Goal: Contribute content: Contribute content

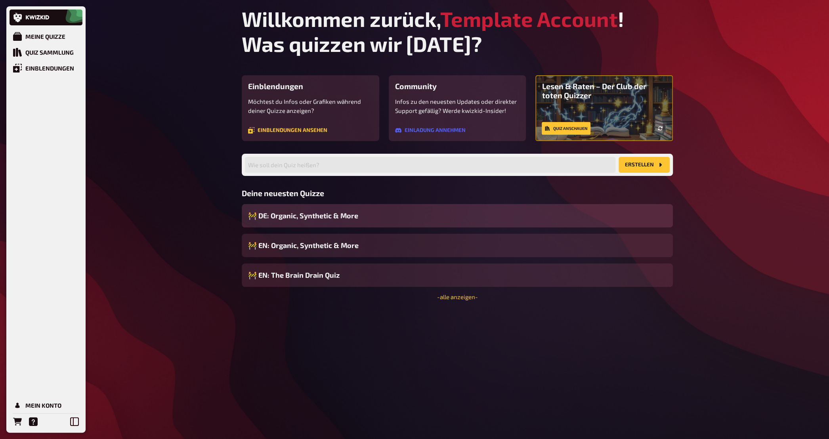
click at [315, 218] on span "🚧 DE: Organic, Synthetic & More" at bounding box center [303, 215] width 110 height 11
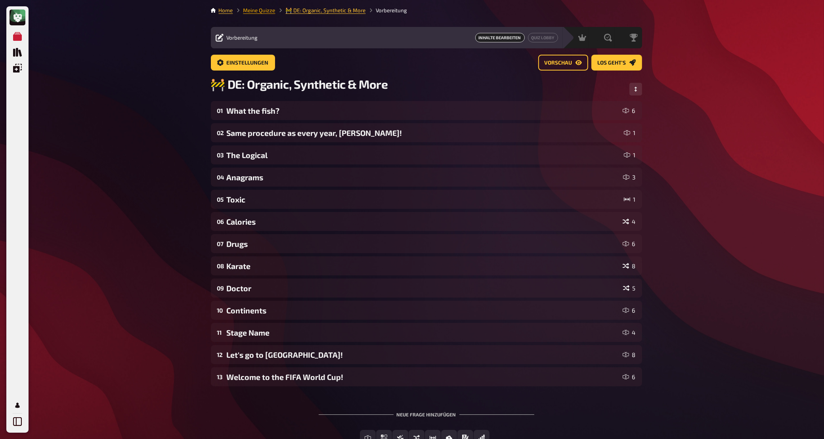
click at [269, 10] on link "Meine Quizze" at bounding box center [259, 10] width 32 height 6
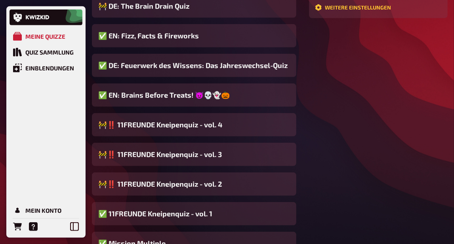
scroll to position [270, 0]
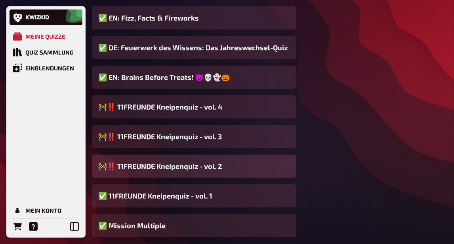
click at [167, 170] on span "🚧‼️ 11FREUNDE Kneipenquiz - vol. 2" at bounding box center [160, 166] width 124 height 11
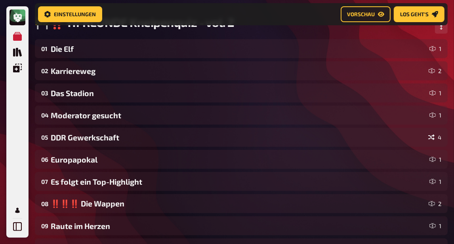
scroll to position [71, 0]
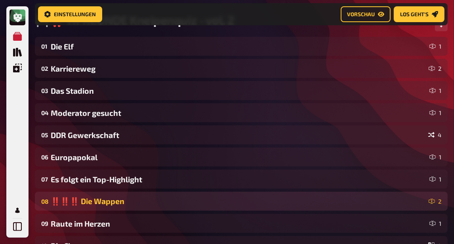
click at [132, 202] on div "‼️‼️‼️ Die Wappen" at bounding box center [238, 202] width 375 height 10
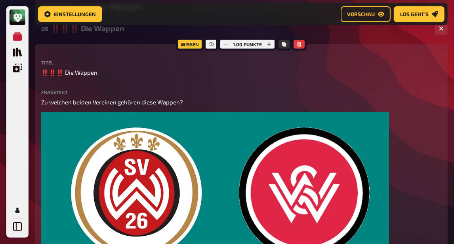
scroll to position [244, 0]
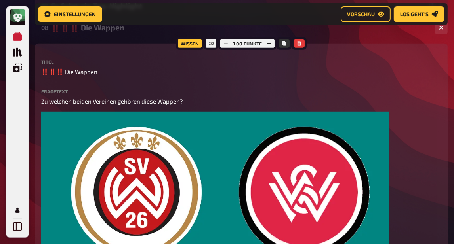
click at [135, 37] on div "08 ‼️‼️‼️ Die Wappen 2" at bounding box center [241, 27] width 413 height 19
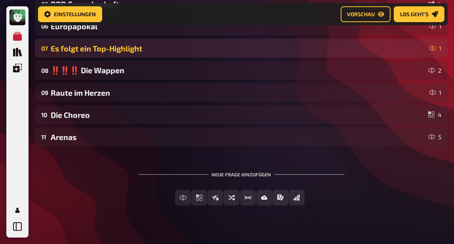
scroll to position [206, 0]
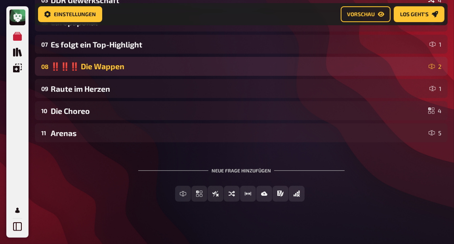
click at [161, 67] on div "‼️‼️‼️ Die Wappen" at bounding box center [238, 67] width 375 height 10
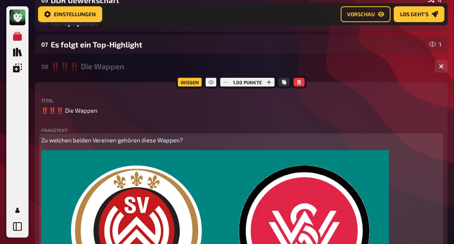
click at [156, 162] on img at bounding box center [215, 249] width 348 height 196
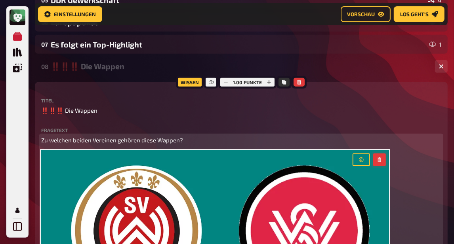
click at [379, 160] on icon "button" at bounding box center [380, 160] width 4 height 5
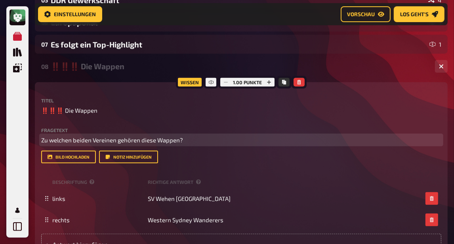
click at [183, 141] on p "Zu welchen beiden Vereinen gehören diese Wappen?" at bounding box center [241, 140] width 400 height 9
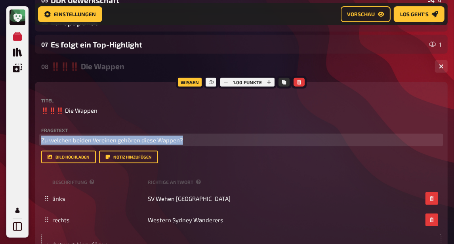
click at [183, 141] on p "Zu welchen beiden Vereinen gehören diese Wappen?" at bounding box center [241, 140] width 400 height 9
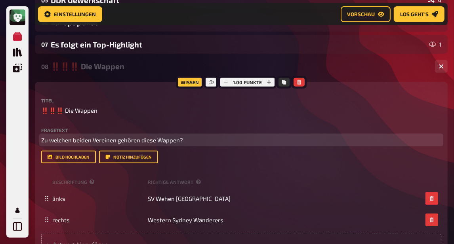
click at [183, 141] on p "Zu welchen beiden Vereinen gehören diese Wappen?" at bounding box center [241, 140] width 400 height 9
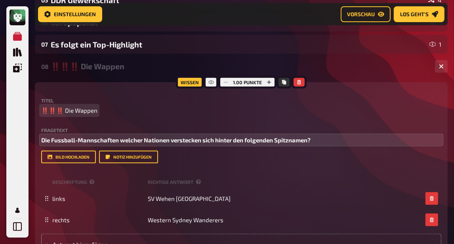
click at [85, 112] on span "‼️‼️‼️ Die Wappen" at bounding box center [69, 110] width 56 height 9
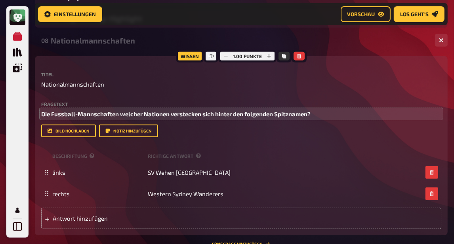
scroll to position [244, 0]
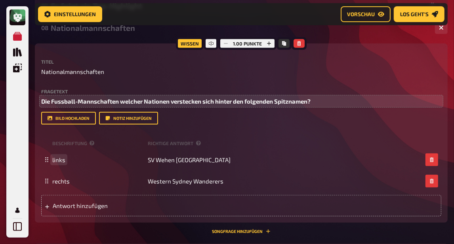
click at [59, 159] on span "links" at bounding box center [58, 160] width 13 height 7
paste span
click at [59, 182] on span "rechts" at bounding box center [60, 181] width 17 height 7
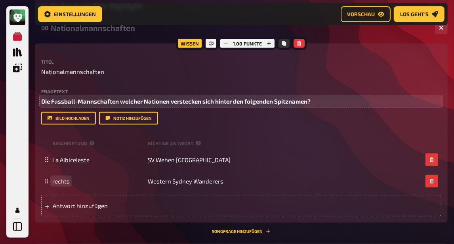
paste span
click at [68, 206] on span "Antwort hinzufügen" at bounding box center [112, 205] width 118 height 7
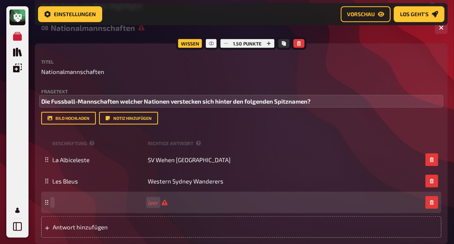
paste span
click at [81, 229] on span "Antwort hinzufügen" at bounding box center [112, 227] width 118 height 7
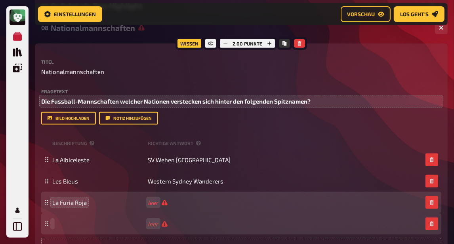
paste span
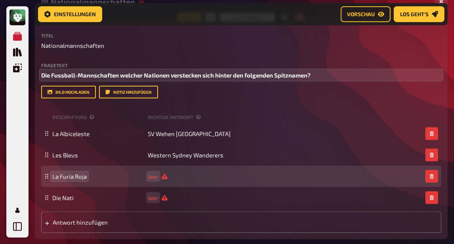
scroll to position [283, 0]
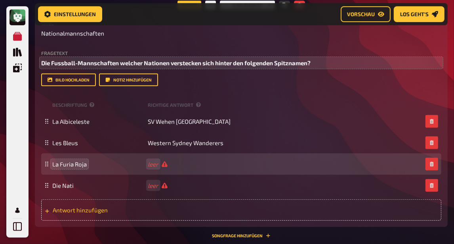
click at [68, 212] on span "Antwort hinzufügen" at bounding box center [112, 210] width 118 height 7
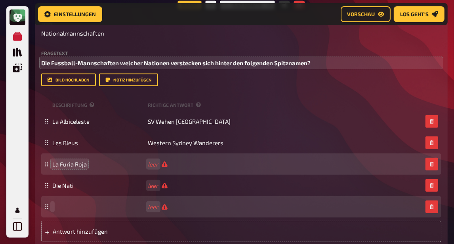
paste span
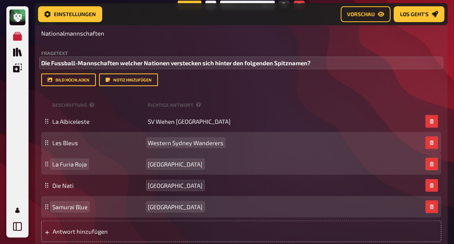
click at [184, 146] on span "Western Sydney Wanderers" at bounding box center [186, 142] width 76 height 7
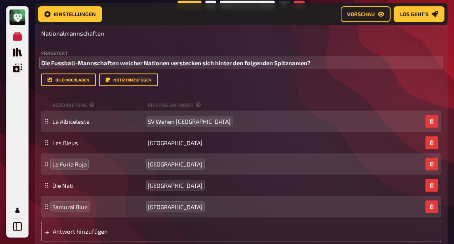
click at [184, 122] on span "SV Wehen [GEOGRAPHIC_DATA]" at bounding box center [189, 121] width 83 height 7
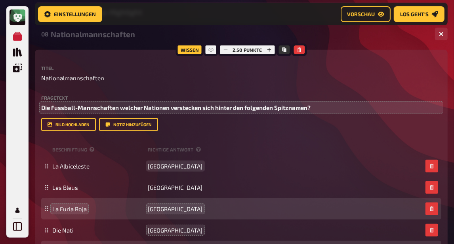
scroll to position [199, 0]
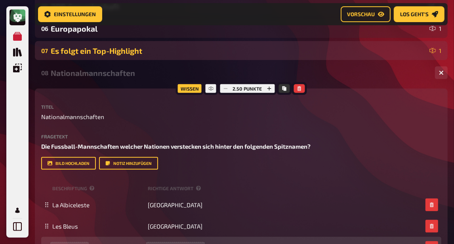
click at [146, 57] on div "07 Es folgt ein Top-Highlight 1" at bounding box center [241, 50] width 413 height 19
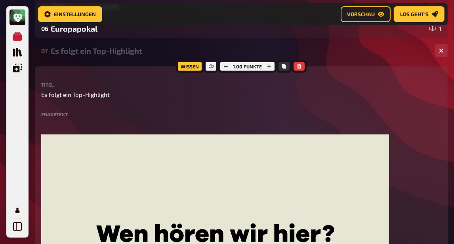
click at [146, 57] on div "07 Es folgt ein Top-Highlight 1" at bounding box center [241, 50] width 413 height 19
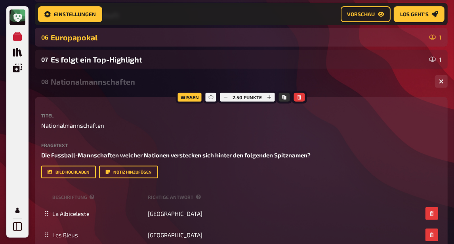
scroll to position [167, 0]
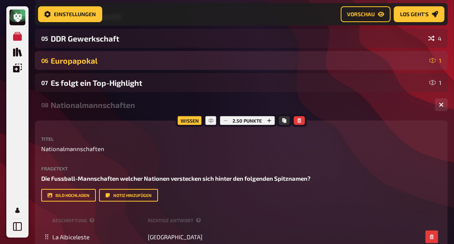
click at [145, 61] on div "Europapokal" at bounding box center [239, 60] width 376 height 9
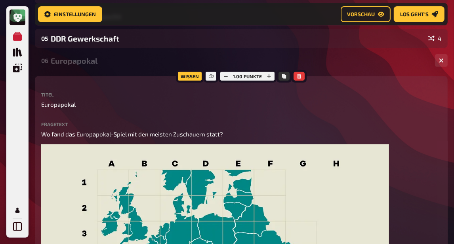
click at [141, 63] on div "Europapokal" at bounding box center [240, 60] width 378 height 9
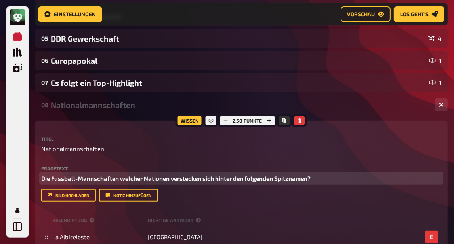
click at [130, 179] on span "Die Fussball-Mannschaften welcher Nationen verstecken sich hinter den folgenden…" at bounding box center [175, 178] width 269 height 7
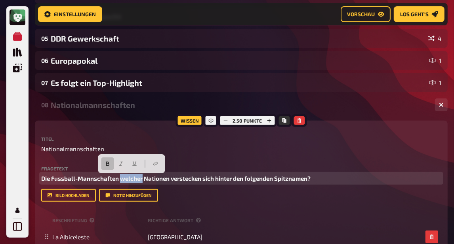
click at [130, 179] on span "Die Fussball-Mannschaften welcher Nationen verstecken sich hinter den folgenden…" at bounding box center [175, 178] width 269 height 7
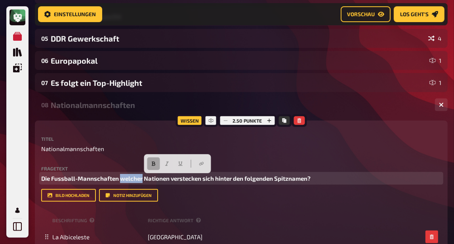
click at [154, 161] on button "button" at bounding box center [153, 164] width 13 height 13
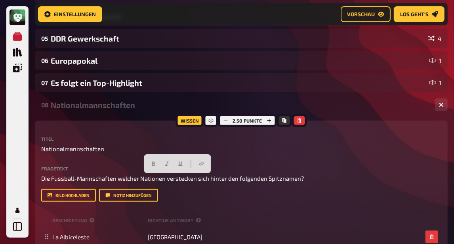
click at [132, 109] on div "Nationalmannschaften" at bounding box center [240, 105] width 378 height 9
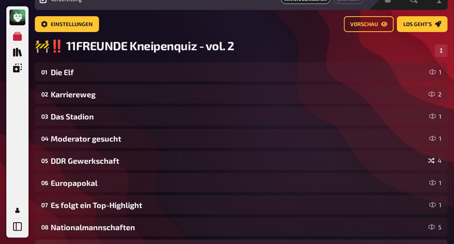
scroll to position [0, 0]
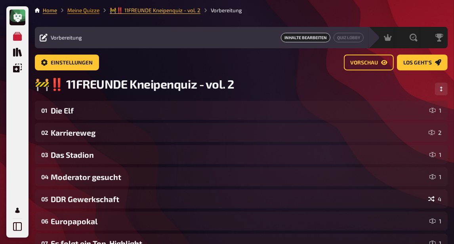
click at [88, 12] on link "Meine Quizze" at bounding box center [83, 10] width 32 height 6
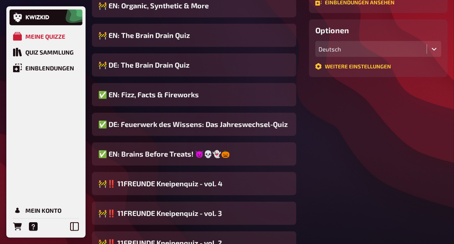
scroll to position [251, 0]
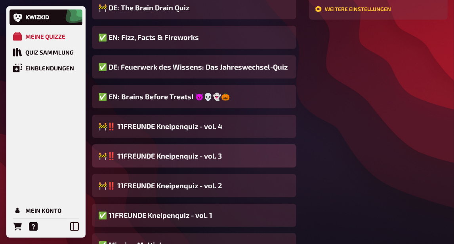
click at [157, 159] on span "🚧‼️ 11FREUNDE Kneipenquiz - vol. 3" at bounding box center [160, 156] width 124 height 11
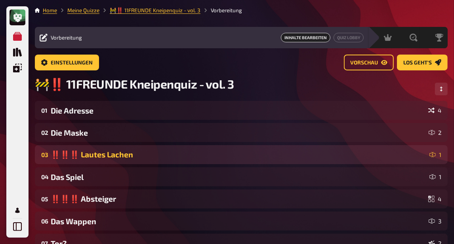
click at [160, 160] on div "‼️‼️‼️ Lautes Lachen" at bounding box center [239, 155] width 376 height 10
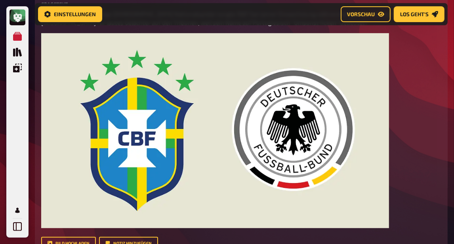
scroll to position [174, 0]
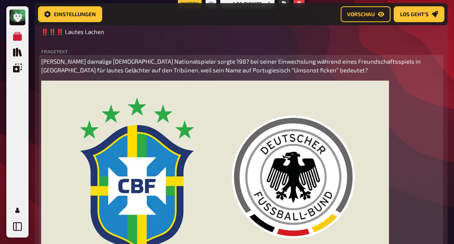
click at [186, 142] on img at bounding box center [215, 179] width 348 height 196
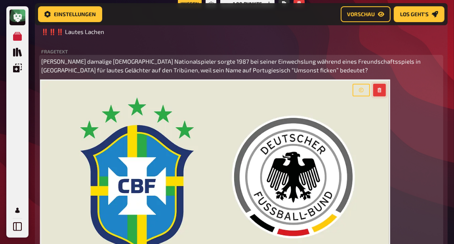
click at [377, 89] on button "button" at bounding box center [379, 90] width 13 height 13
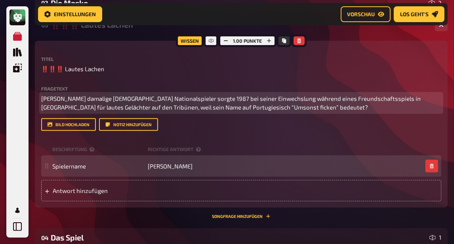
scroll to position [128, 0]
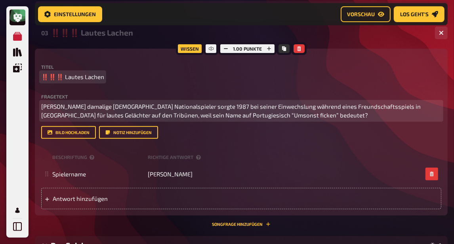
click at [59, 77] on span "‼️‼️‼️ Lautes Lachen" at bounding box center [72, 77] width 63 height 9
click at [60, 77] on span "‼️‼️‼️ Lautes Lachen" at bounding box center [72, 77] width 63 height 9
drag, startPoint x: 60, startPoint y: 77, endPoint x: 27, endPoint y: 76, distance: 33.3
click at [27, 76] on div "Meine Quizze Quiz Sammlung Einblendungen Mein Konto Home Meine Quizze 🚧‼️ 11FRE…" at bounding box center [227, 196] width 454 height 649
click at [73, 34] on div "Lautes Lachen" at bounding box center [240, 33] width 378 height 9
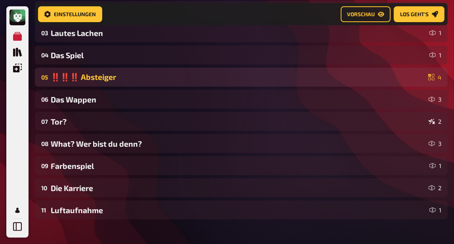
click at [85, 80] on div "‼️‼️‼️ Absteiger" at bounding box center [238, 78] width 374 height 10
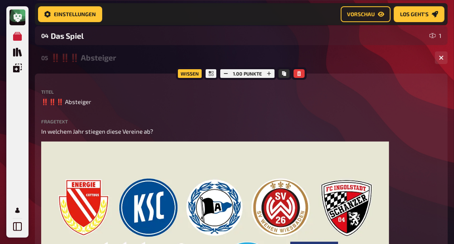
scroll to position [148, 0]
click at [67, 104] on span "‼️‼️‼️ Absteiger" at bounding box center [66, 101] width 50 height 9
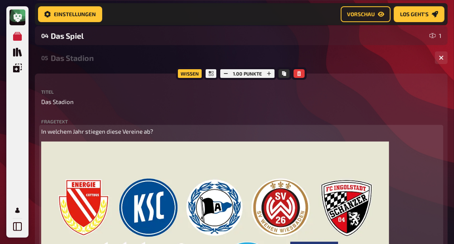
click at [92, 131] on span "In welchem Jahr stiegen diese Vereine ab?" at bounding box center [97, 131] width 112 height 7
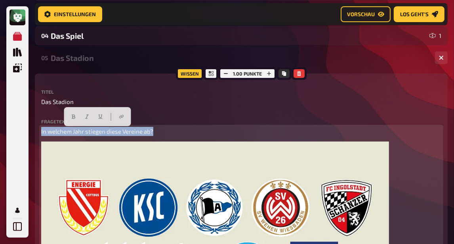
click at [92, 131] on span "In welchem Jahr stiegen diese Vereine ab?" at bounding box center [97, 131] width 112 height 7
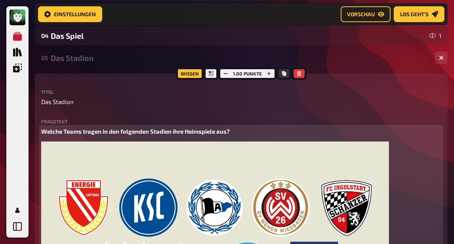
click at [129, 156] on img at bounding box center [215, 240] width 348 height 196
click at [378, 154] on icon "button" at bounding box center [379, 151] width 5 height 5
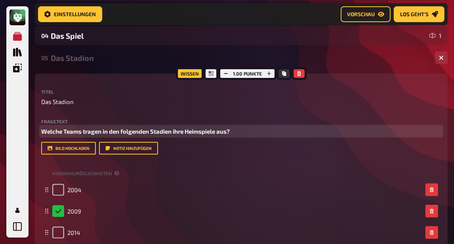
click at [216, 133] on span "Welche Teams tragen in den folgenden Stadien ihre Heimspiele aus?" at bounding box center [135, 131] width 189 height 7
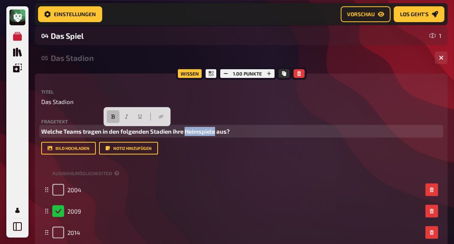
click at [216, 133] on span "Welche Teams tragen in den folgenden Stadien ihre Heimspiele aus?" at bounding box center [135, 131] width 189 height 7
click at [108, 116] on button "button" at bounding box center [113, 117] width 13 height 13
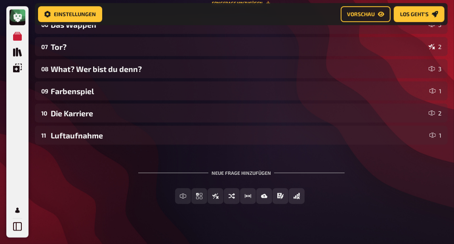
scroll to position [461, 0]
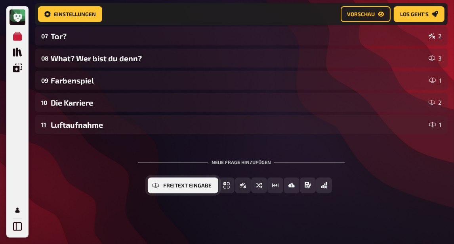
click at [183, 185] on span "Freitext Eingabe" at bounding box center [188, 186] width 48 height 6
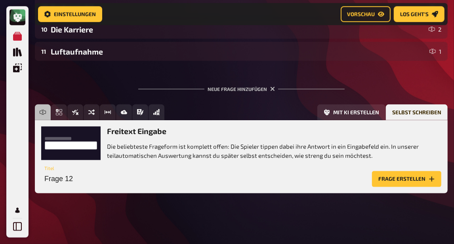
scroll to position [535, 0]
click at [393, 176] on button "Frage erstellen" at bounding box center [406, 180] width 69 height 16
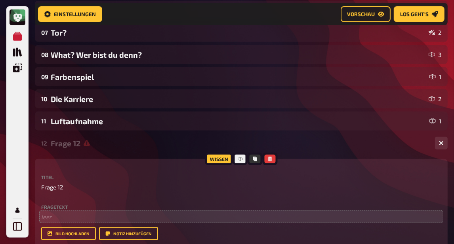
scroll to position [586, 0]
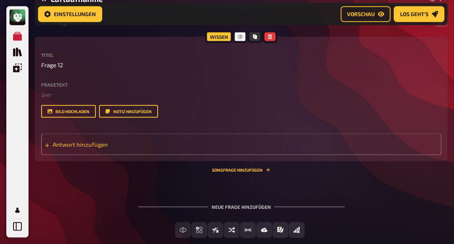
click at [97, 151] on div "Antwort hinzufügen" at bounding box center [241, 144] width 400 height 21
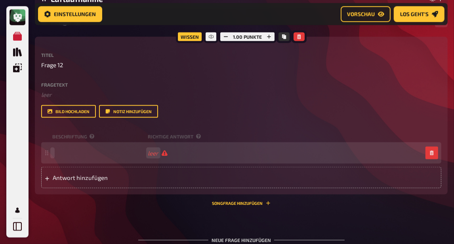
paste span
click at [160, 157] on span "leer" at bounding box center [157, 153] width 19 height 7
paste span
click at [101, 181] on span "Antwort hinzufügen" at bounding box center [112, 177] width 118 height 7
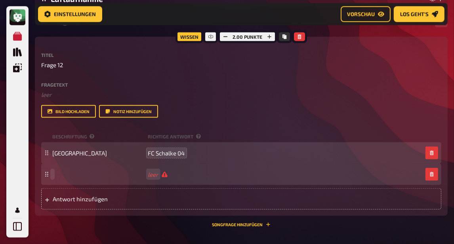
paste span
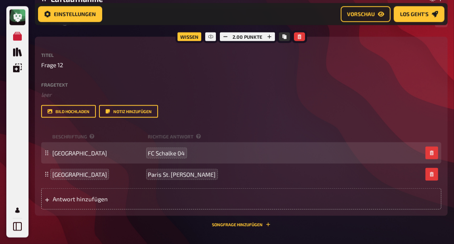
click at [64, 203] on span "Antwort hinzufügen" at bounding box center [112, 199] width 118 height 7
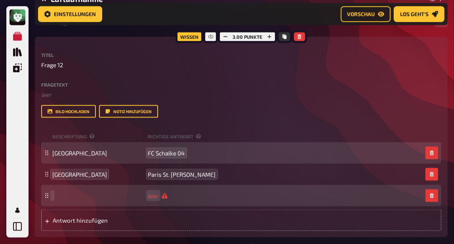
paste span
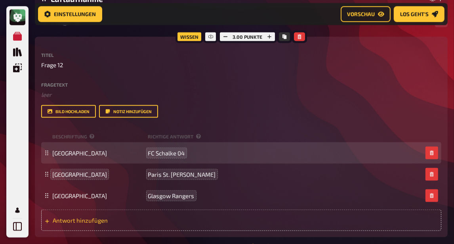
click at [63, 224] on span "Antwort hinzufügen" at bounding box center [112, 220] width 118 height 7
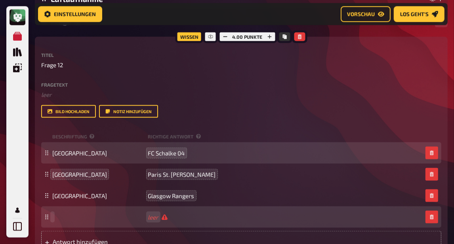
paste span
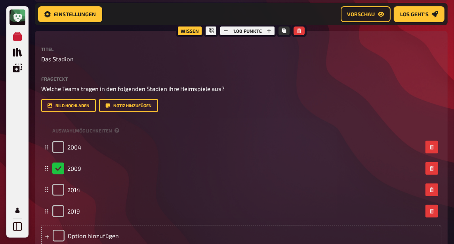
scroll to position [174, 0]
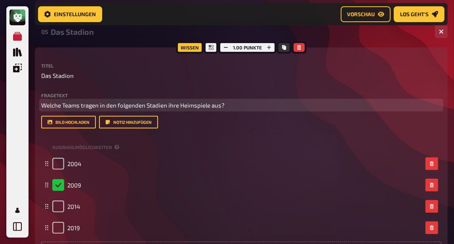
click at [154, 103] on span "Welche Teams tragen in den folgenden Stadien ihre Heimspiele aus?" at bounding box center [132, 105] width 183 height 7
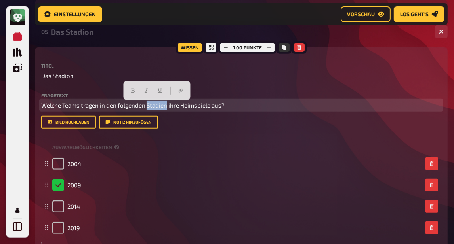
click at [154, 103] on span "Welche Teams tragen in den folgenden Stadien ihre Heimspiele aus?" at bounding box center [132, 105] width 183 height 7
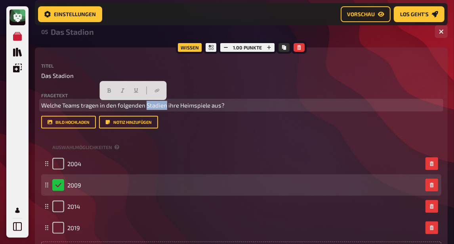
copy span "Welche Teams tragen in den folgenden Stadien ihre Heimspiele aus?"
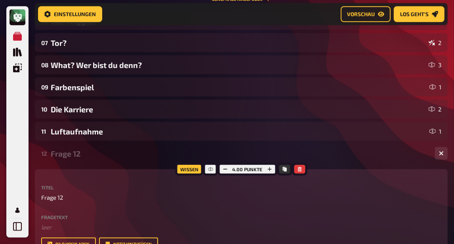
scroll to position [483, 0]
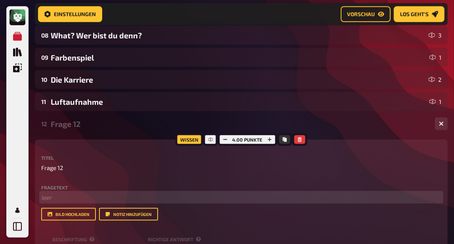
click at [73, 201] on p "﻿ leer" at bounding box center [241, 197] width 400 height 9
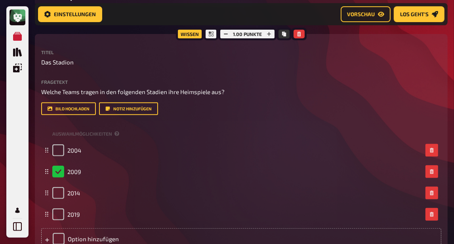
scroll to position [180, 0]
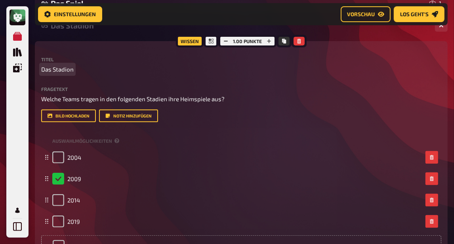
click at [64, 73] on span "Das Stadion" at bounding box center [57, 69] width 32 height 9
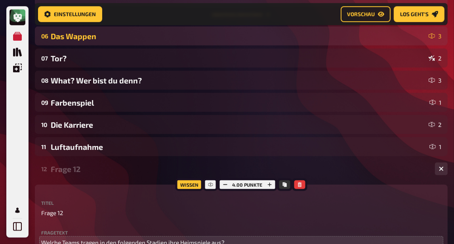
scroll to position [515, 0]
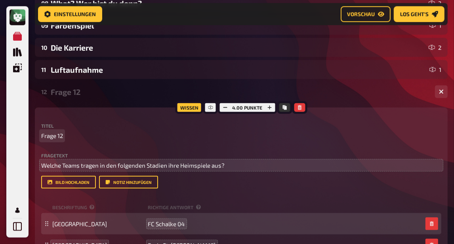
click at [53, 139] on span "Frage 12" at bounding box center [52, 136] width 22 height 9
paste span
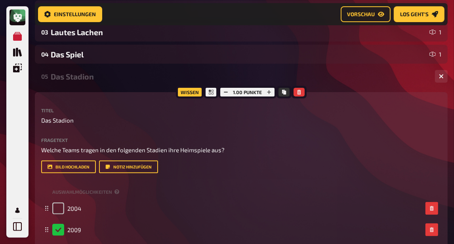
scroll to position [116, 0]
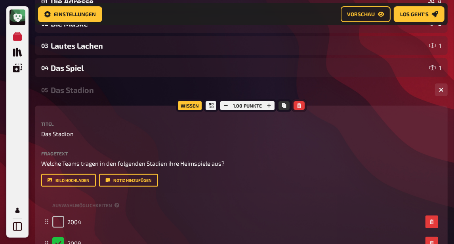
click at [301, 108] on icon "button" at bounding box center [299, 105] width 5 height 5
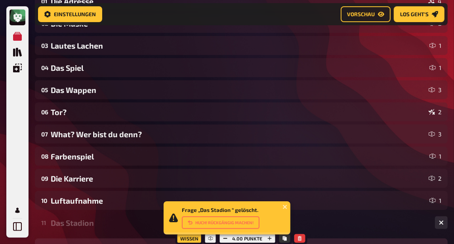
click at [120, 223] on div "Das Stadion" at bounding box center [240, 223] width 378 height 9
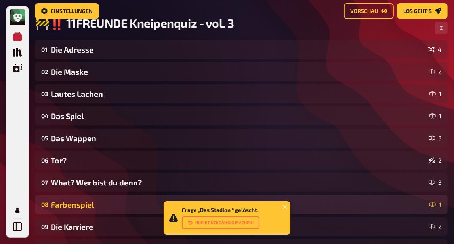
scroll to position [19, 0]
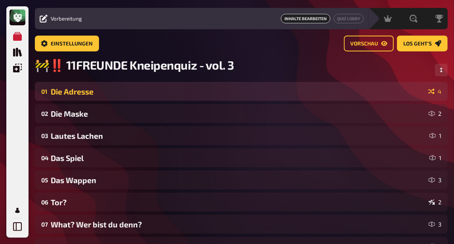
click at [197, 95] on div "Die Adresse" at bounding box center [238, 91] width 374 height 9
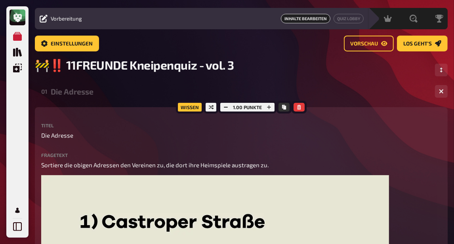
click at [141, 98] on div "01 Die Adresse 4" at bounding box center [241, 91] width 413 height 19
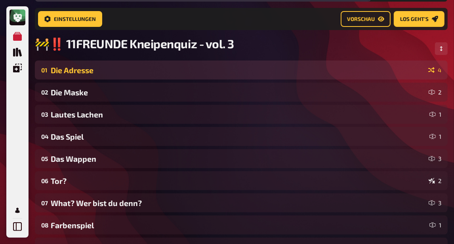
scroll to position [57, 0]
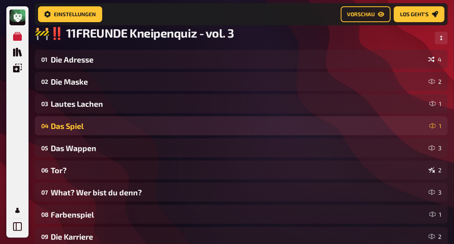
click at [139, 130] on div "Das Spiel" at bounding box center [239, 126] width 376 height 9
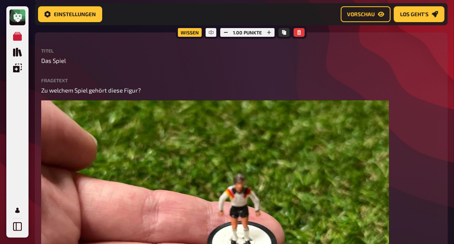
scroll to position [51, 0]
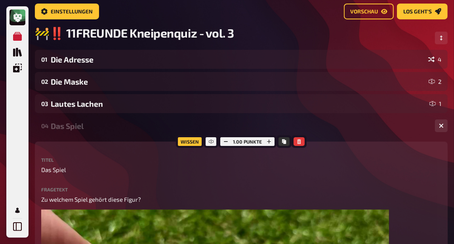
click at [122, 131] on div "Das Spiel" at bounding box center [240, 126] width 378 height 9
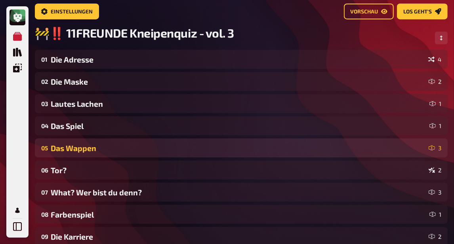
click at [119, 151] on div "Das Wappen" at bounding box center [238, 148] width 375 height 9
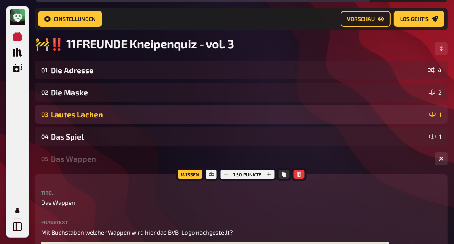
scroll to position [58, 0]
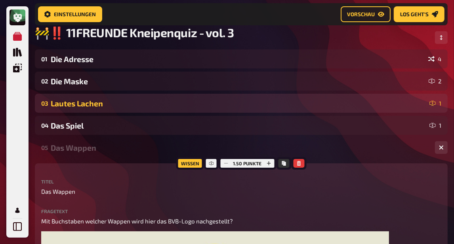
click at [132, 149] on div "Das Wappen" at bounding box center [240, 147] width 378 height 9
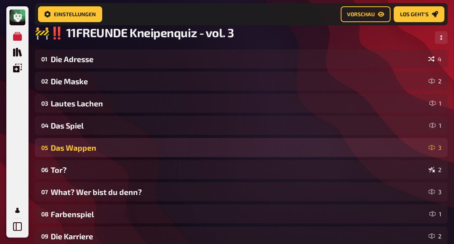
scroll to position [167, 0]
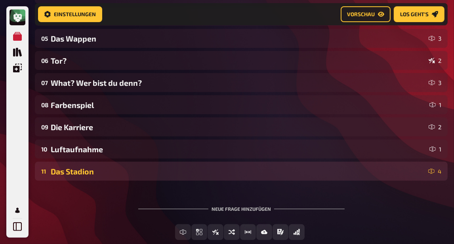
click at [128, 176] on div "Das Stadion" at bounding box center [238, 171] width 374 height 9
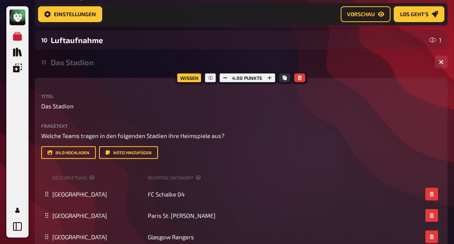
scroll to position [199, 0]
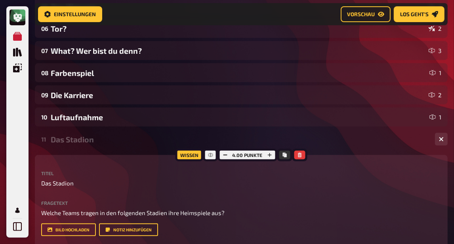
click at [126, 146] on div "11 Das Stadion 4" at bounding box center [241, 139] width 413 height 19
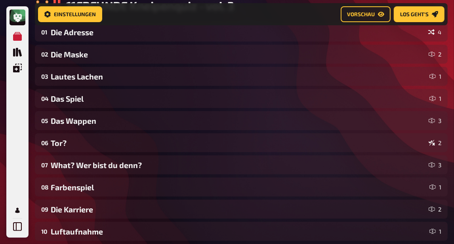
scroll to position [58, 0]
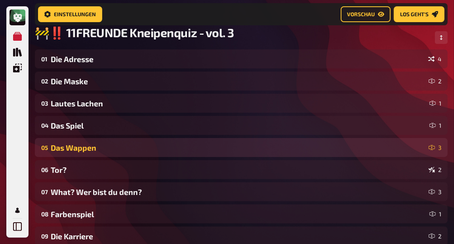
click at [133, 149] on div "Das Wappen" at bounding box center [238, 147] width 375 height 9
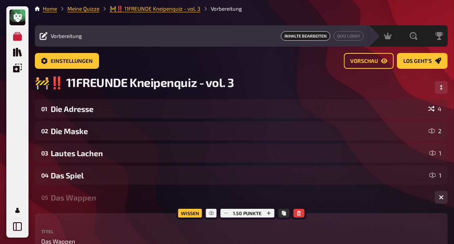
scroll to position [0, 0]
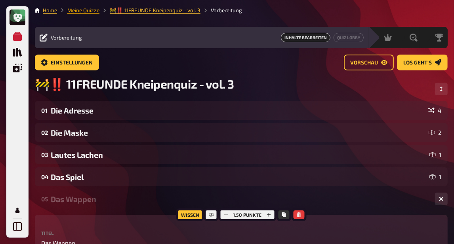
click at [92, 11] on link "Meine Quizze" at bounding box center [83, 10] width 32 height 6
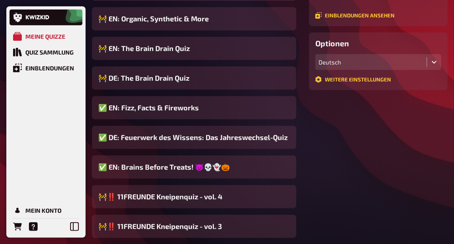
scroll to position [251, 0]
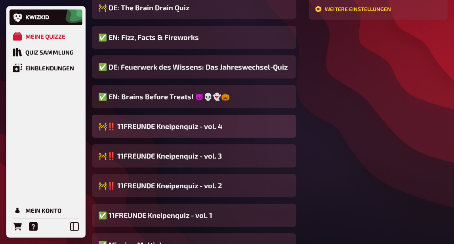
click at [190, 128] on span "🚧‼️ 11FREUNDE Kneipenquiz - vol. 4" at bounding box center [160, 126] width 124 height 11
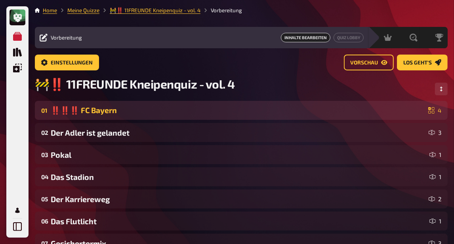
click at [181, 119] on div "01 ‼️‼️‼️ FC Bayern 4" at bounding box center [241, 110] width 413 height 19
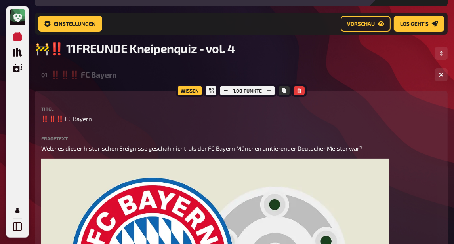
scroll to position [90, 0]
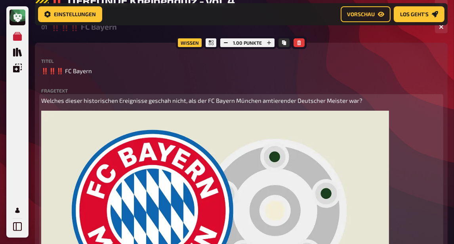
click at [215, 132] on img at bounding box center [215, 209] width 348 height 196
click at [382, 123] on icon "button" at bounding box center [379, 120] width 5 height 5
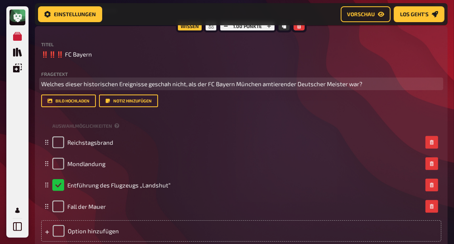
scroll to position [58, 0]
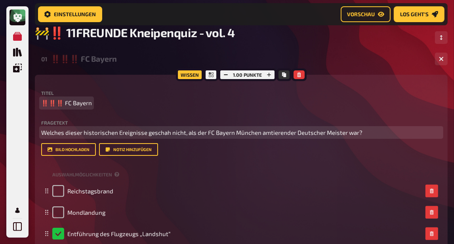
click at [59, 106] on span "‼️‼️‼️ FC Bayern" at bounding box center [66, 103] width 51 height 9
drag, startPoint x: 61, startPoint y: 104, endPoint x: 23, endPoint y: 101, distance: 38.2
click at [60, 61] on div "FC Bayern" at bounding box center [240, 59] width 378 height 9
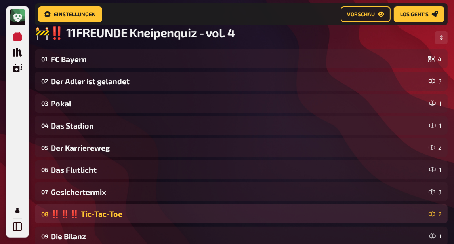
click at [104, 214] on div "‼️‼️‼️ Tic-Tac-Toe" at bounding box center [238, 215] width 375 height 10
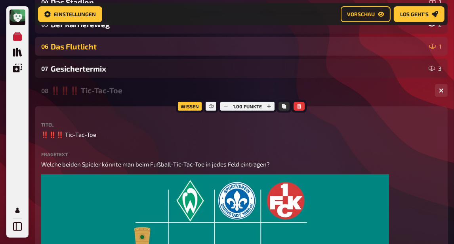
scroll to position [129, 0]
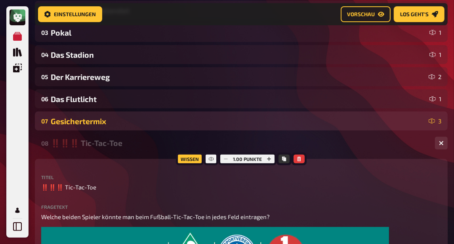
click at [123, 128] on div "07 Gesichertermix 3" at bounding box center [241, 121] width 413 height 19
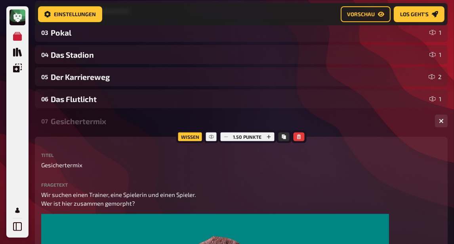
click at [118, 128] on div "07 Gesichertermix 3" at bounding box center [241, 121] width 413 height 19
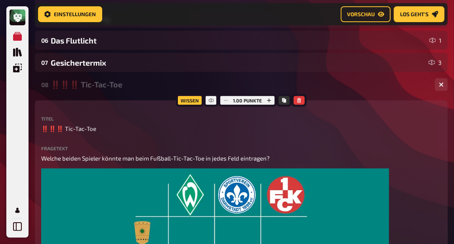
scroll to position [187, 0]
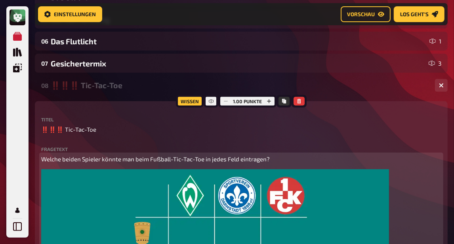
click at [120, 164] on p "Welche beiden Spieler könnte man beim Fußball-Tic-Tac-Toe in jedes Feld eintrag…" at bounding box center [241, 159] width 400 height 9
click at [121, 164] on p "Welche beiden Spieler könnte man beim Fußball-Tic-Tac-Toe in jedes Feld eintrag…" at bounding box center [241, 159] width 400 height 9
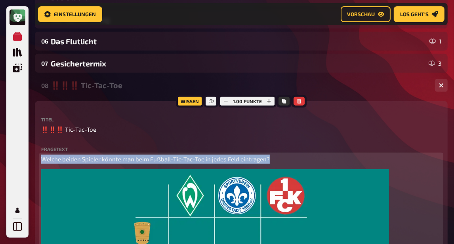
click at [121, 164] on p "Welche beiden Spieler könnte man beim Fußball-Tic-Tac-Toe in jedes Feld eintrag…" at bounding box center [241, 159] width 400 height 9
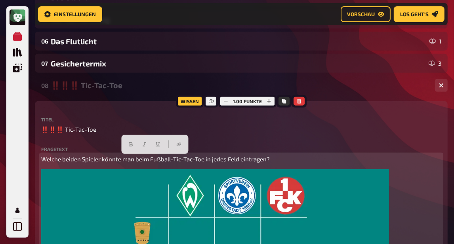
click at [121, 164] on p "Welche beiden Spieler könnte man beim Fußball-Tic-Tac-Toe in jedes Feld eintrag…" at bounding box center [241, 159] width 400 height 9
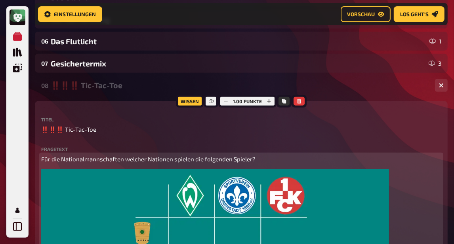
click at [379, 178] on icon "button" at bounding box center [380, 179] width 4 height 5
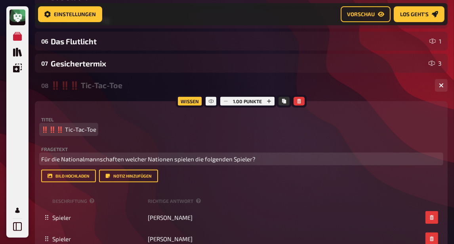
click at [73, 133] on span "‼️‼️‼️ Tic-Tac-Toe" at bounding box center [68, 129] width 55 height 9
paste span
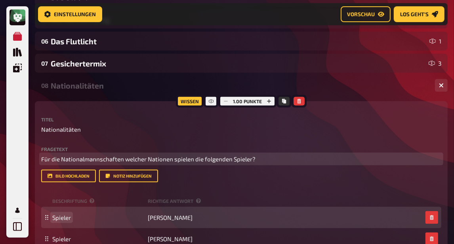
click at [61, 219] on span "Spieler" at bounding box center [61, 217] width 19 height 7
paste span
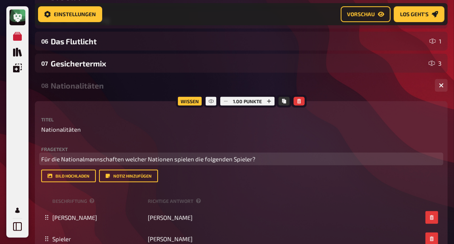
scroll to position [264, 0]
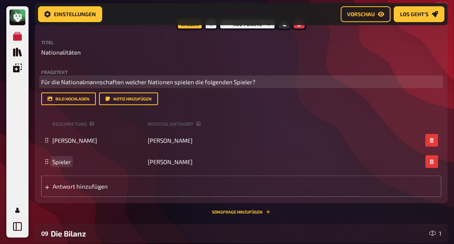
click at [63, 165] on span "Spieler" at bounding box center [61, 161] width 19 height 7
paste span
click at [74, 189] on span "Antwort hinzufügen" at bounding box center [112, 186] width 118 height 7
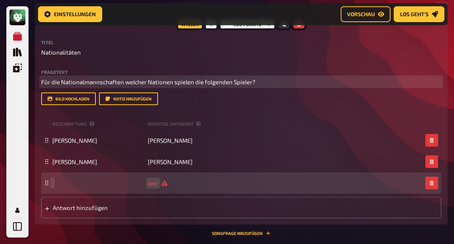
paste span
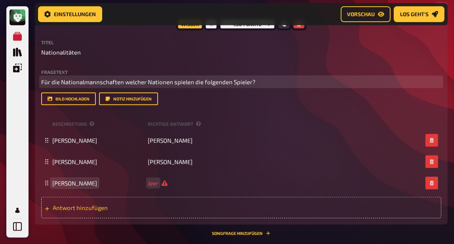
click at [82, 212] on span "Antwort hinzufügen" at bounding box center [112, 207] width 118 height 7
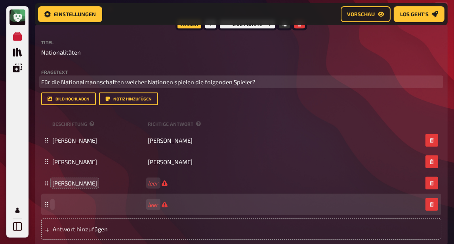
paste span
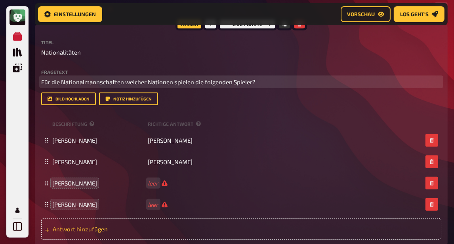
click at [86, 229] on span "Antwort hinzufügen" at bounding box center [112, 229] width 118 height 7
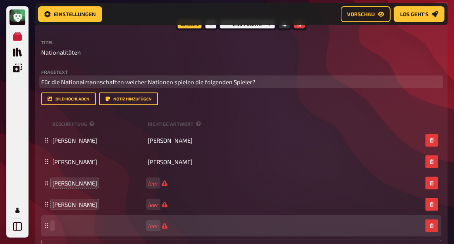
paste span
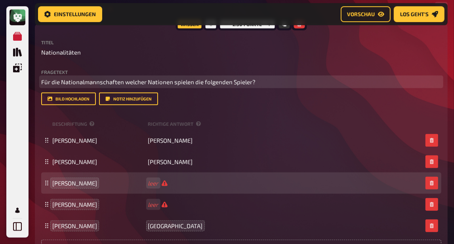
click at [154, 189] on div "[PERSON_NAME] leer" at bounding box center [241, 183] width 400 height 21
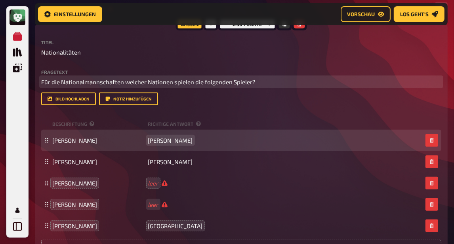
click at [173, 143] on span "[PERSON_NAME]" at bounding box center [170, 140] width 45 height 7
paste span
click at [162, 142] on span "Sandro Niederlande" at bounding box center [175, 140] width 54 height 7
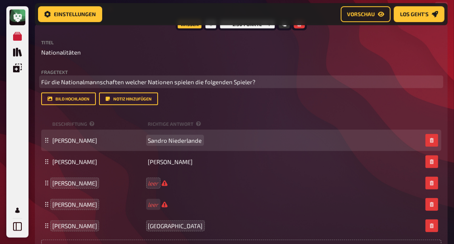
click at [162, 142] on span "Sandro Niederlande" at bounding box center [175, 140] width 54 height 7
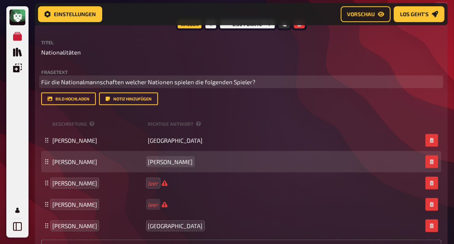
click at [166, 163] on span "[PERSON_NAME]" at bounding box center [170, 161] width 45 height 7
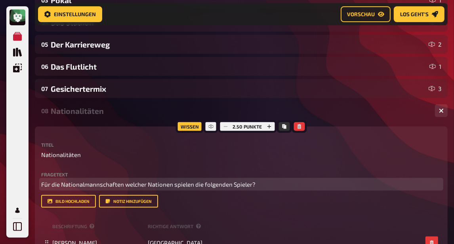
scroll to position [161, 0]
click at [95, 110] on div "Nationalitäten" at bounding box center [240, 111] width 378 height 9
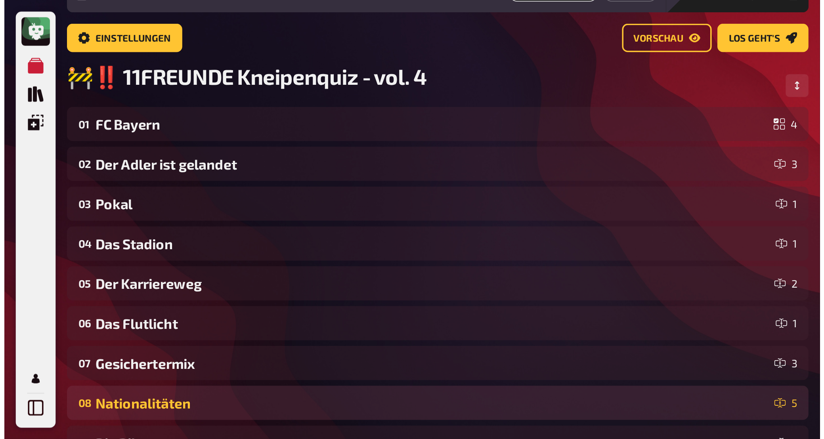
scroll to position [0, 0]
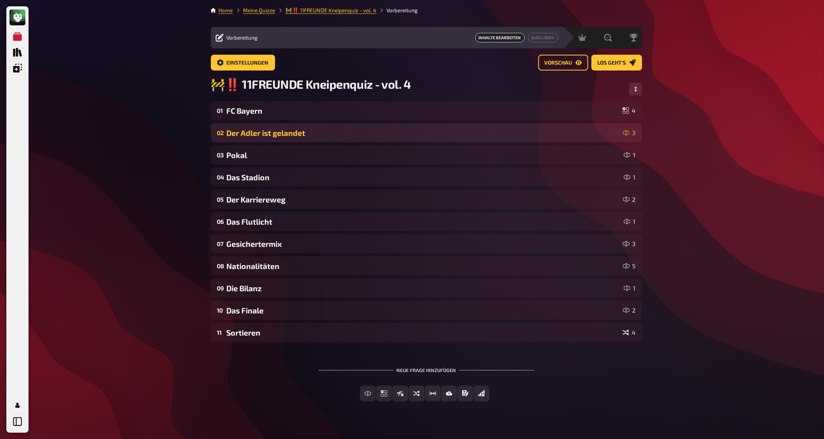
click at [307, 137] on div "Der Adler ist gelandet" at bounding box center [423, 132] width 393 height 9
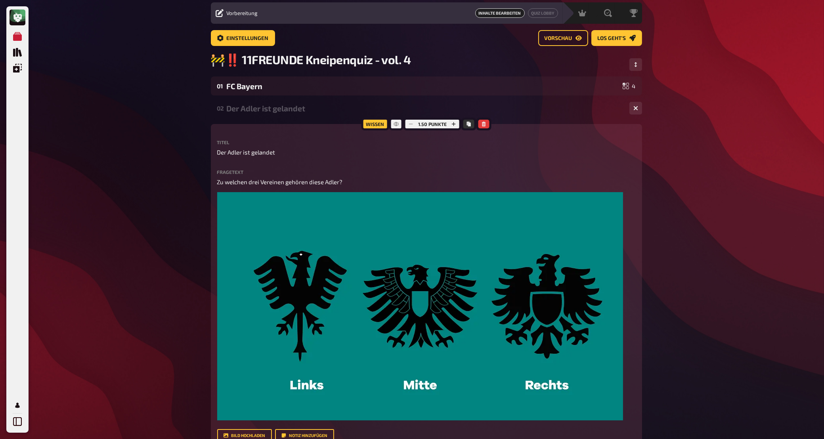
scroll to position [13, 0]
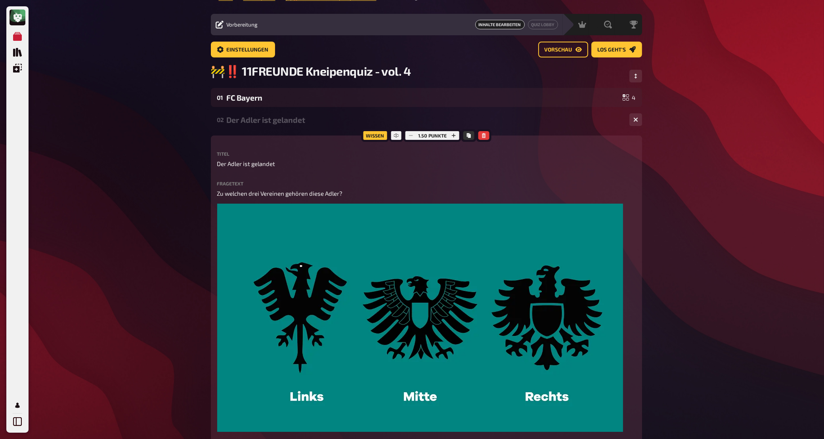
click at [311, 118] on div "Der Adler ist gelandet" at bounding box center [425, 119] width 396 height 9
